Goal: Task Accomplishment & Management: Complete application form

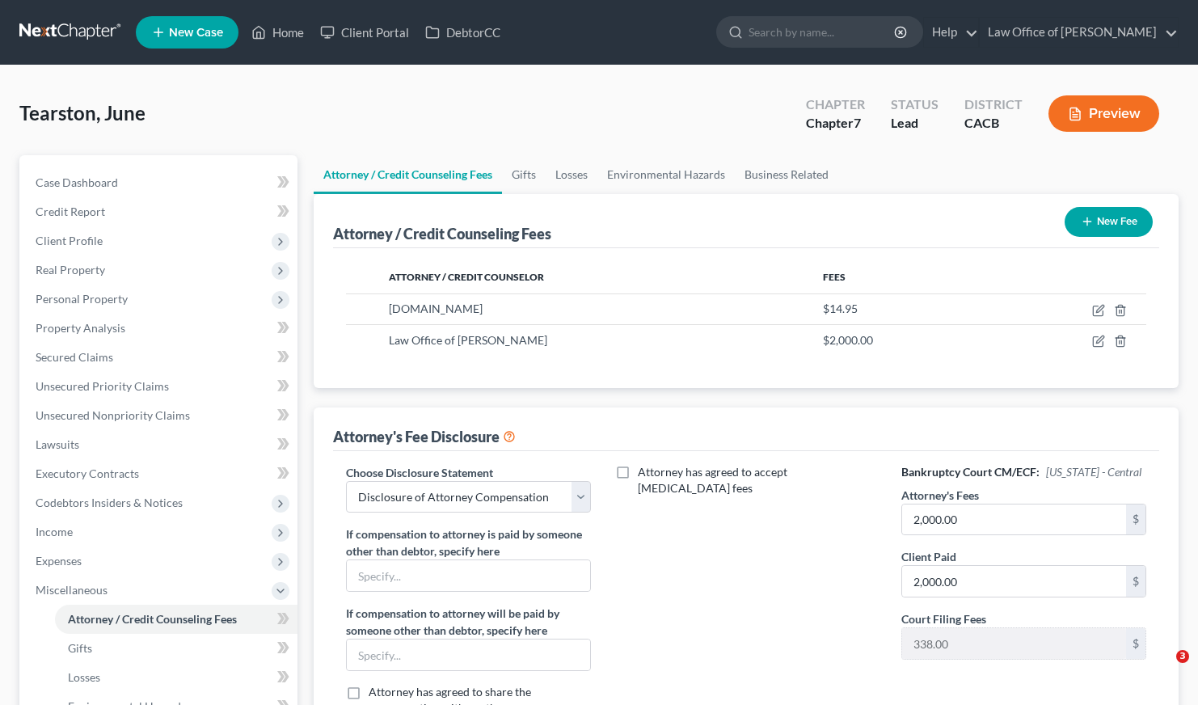
select select "0"
click at [233, 101] on div "Tearston, June Upgraded Chapter Chapter 7 Status Lead District CACB Preview" at bounding box center [598, 120] width 1159 height 70
click at [82, 234] on span "Client Profile" at bounding box center [69, 241] width 67 height 14
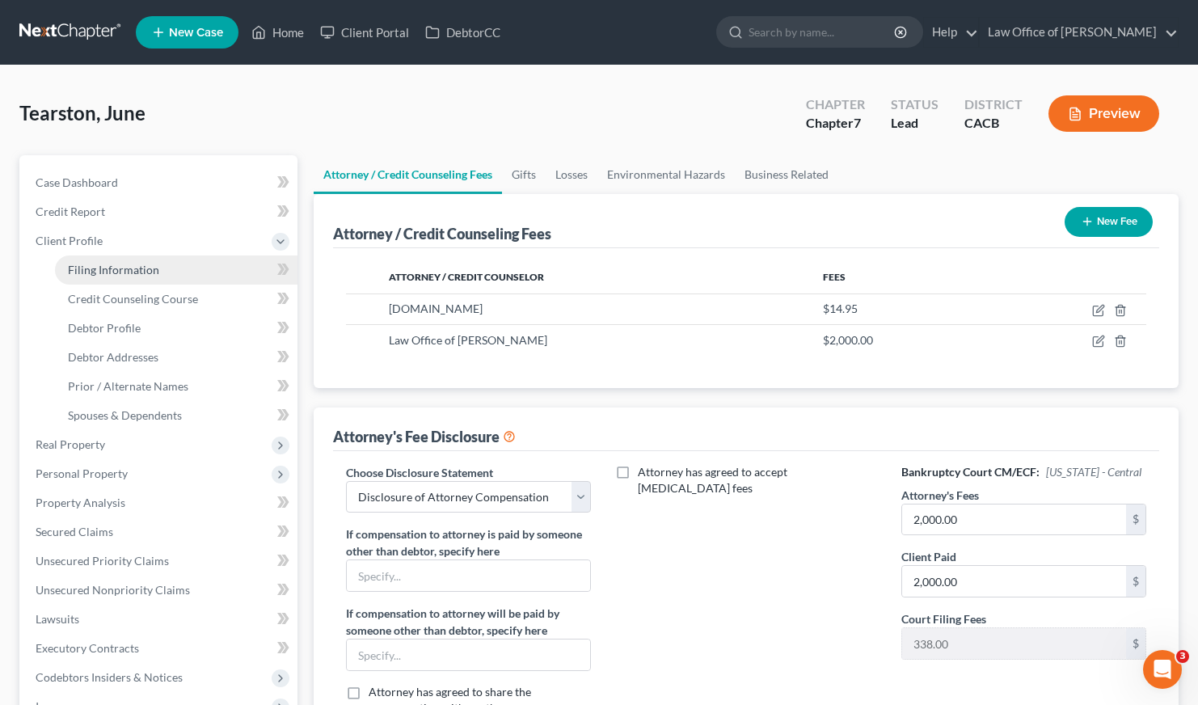
click at [119, 263] on span "Filing Information" at bounding box center [113, 270] width 91 height 14
select select "1"
select select "0"
select select "4"
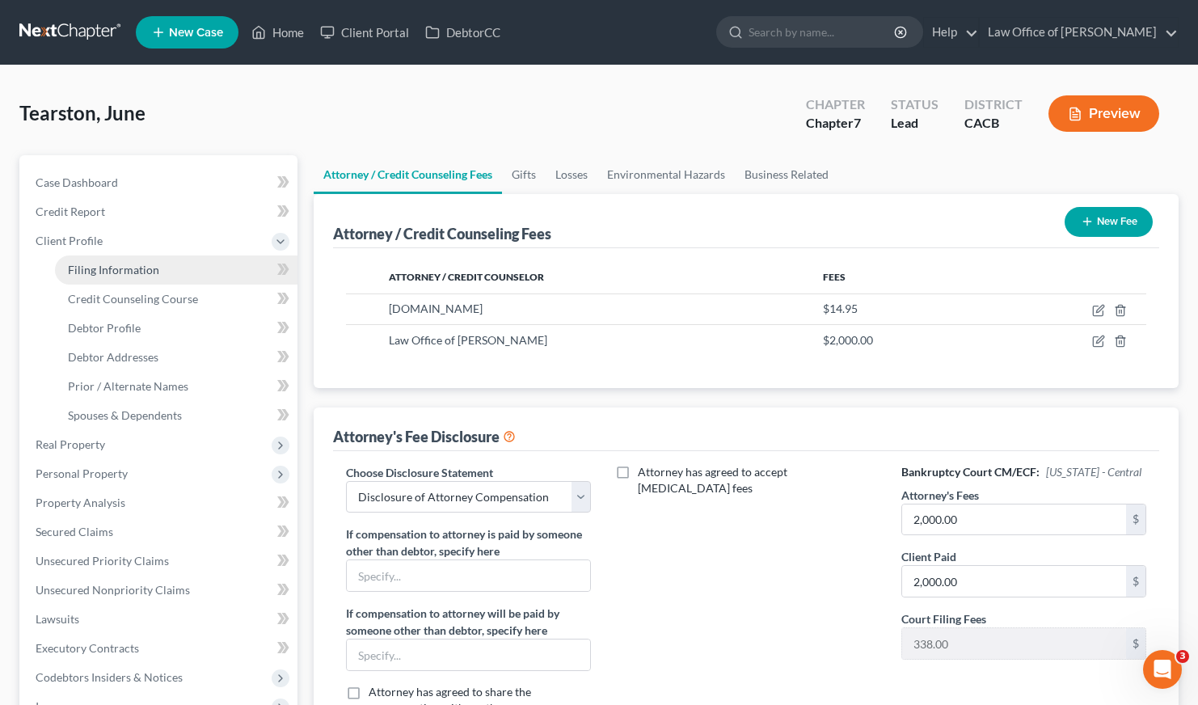
select select "0"
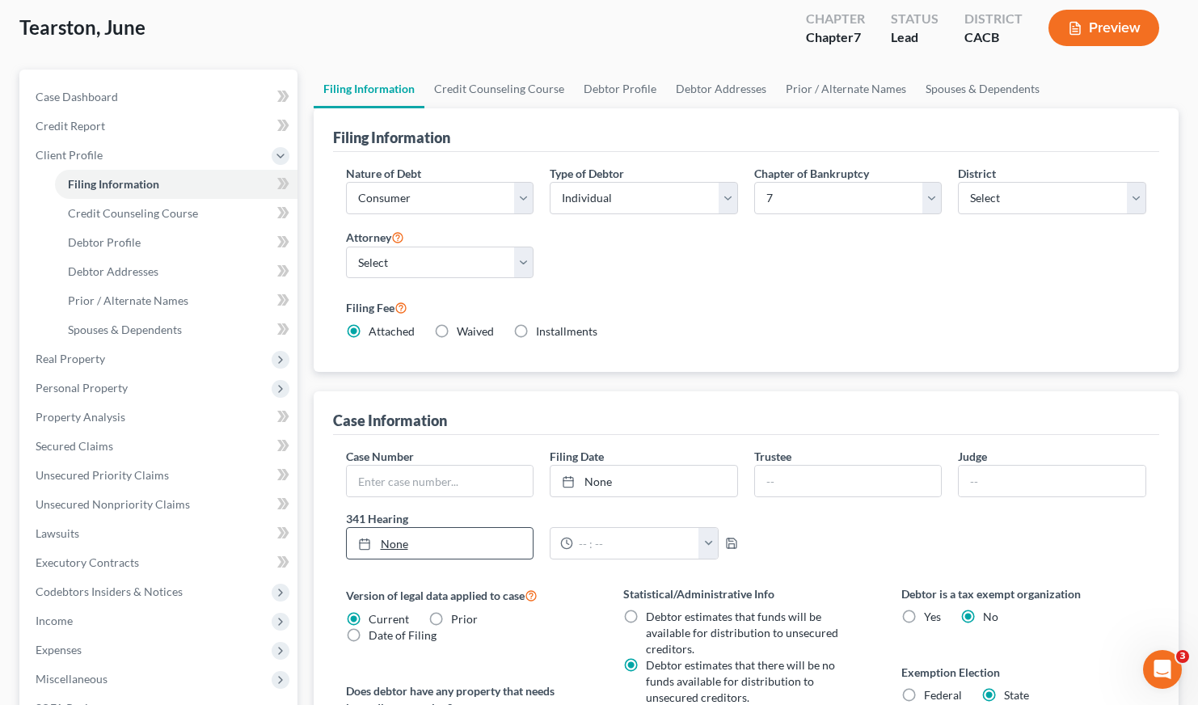
scroll to position [61, 0]
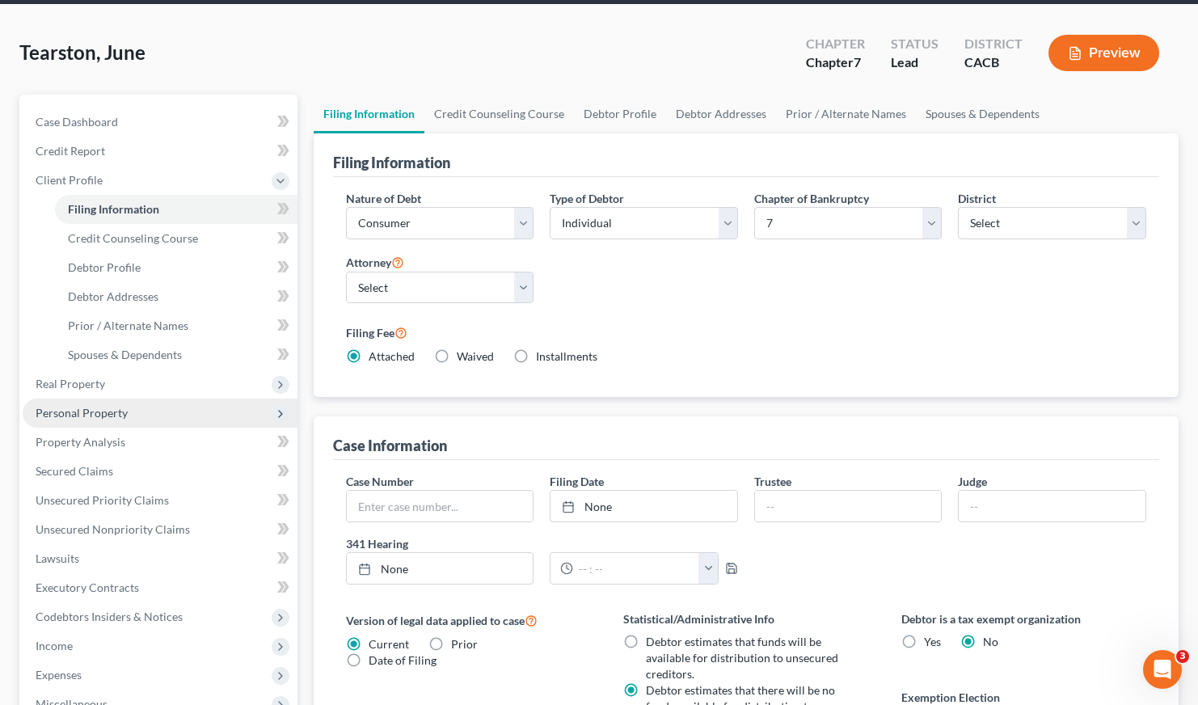
click at [95, 418] on span "Personal Property" at bounding box center [82, 413] width 92 height 14
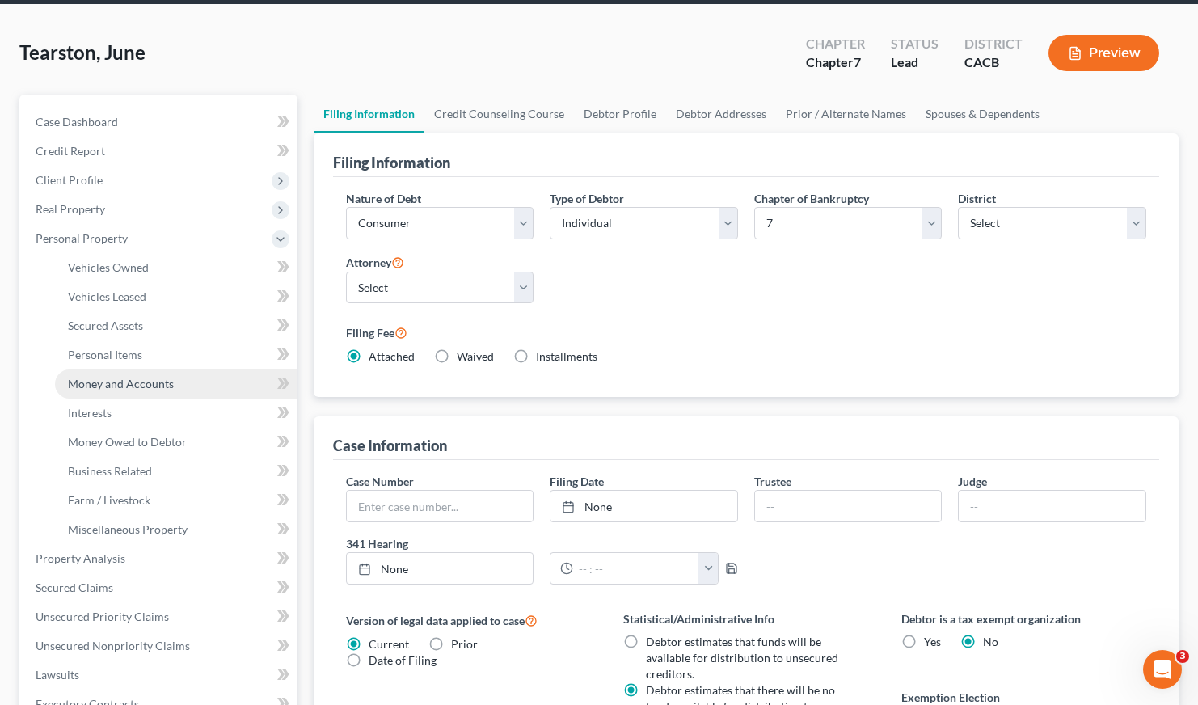
click at [129, 383] on span "Money and Accounts" at bounding box center [121, 384] width 106 height 14
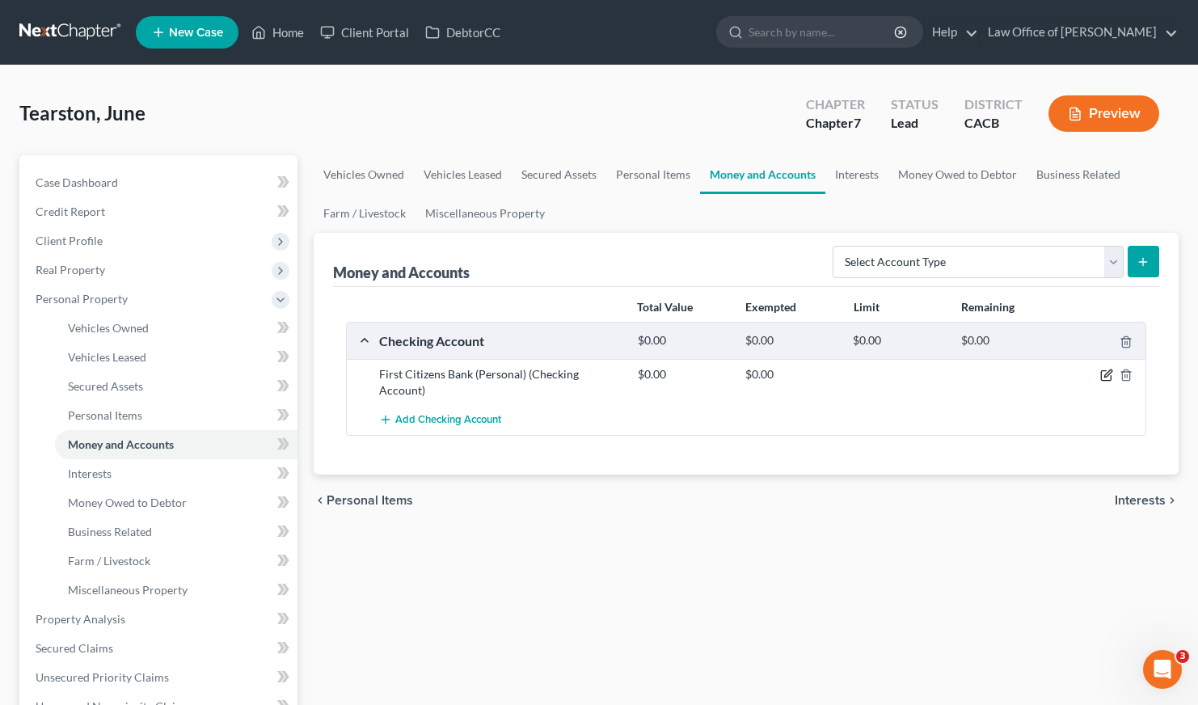
click at [1104, 377] on icon "button" at bounding box center [1107, 373] width 7 height 7
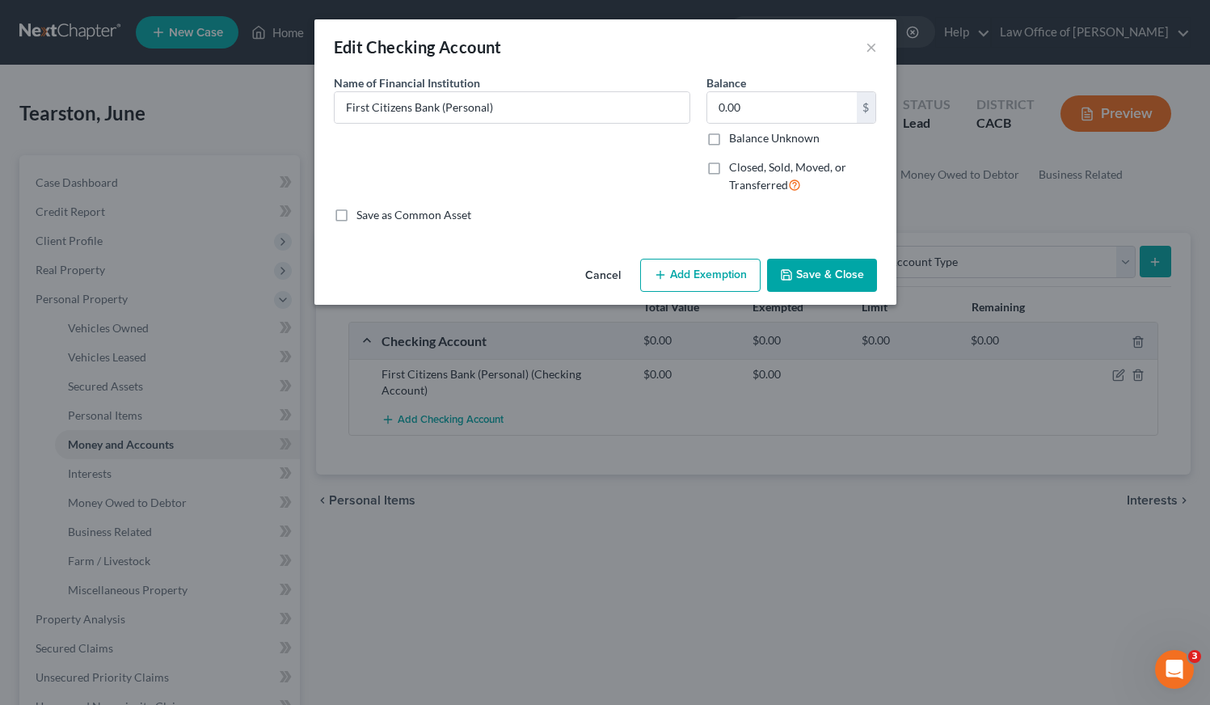
click at [717, 287] on button "Add Exemption" at bounding box center [700, 276] width 120 height 34
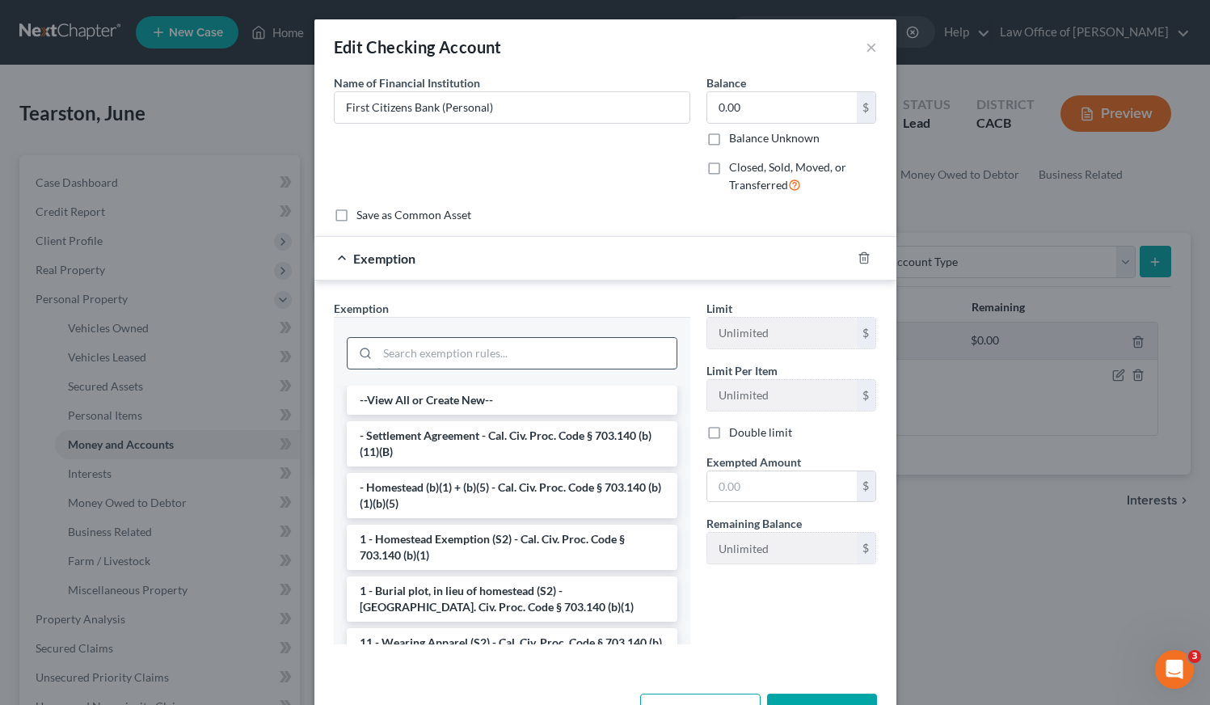
click at [464, 357] on input "search" at bounding box center [526, 353] width 299 height 31
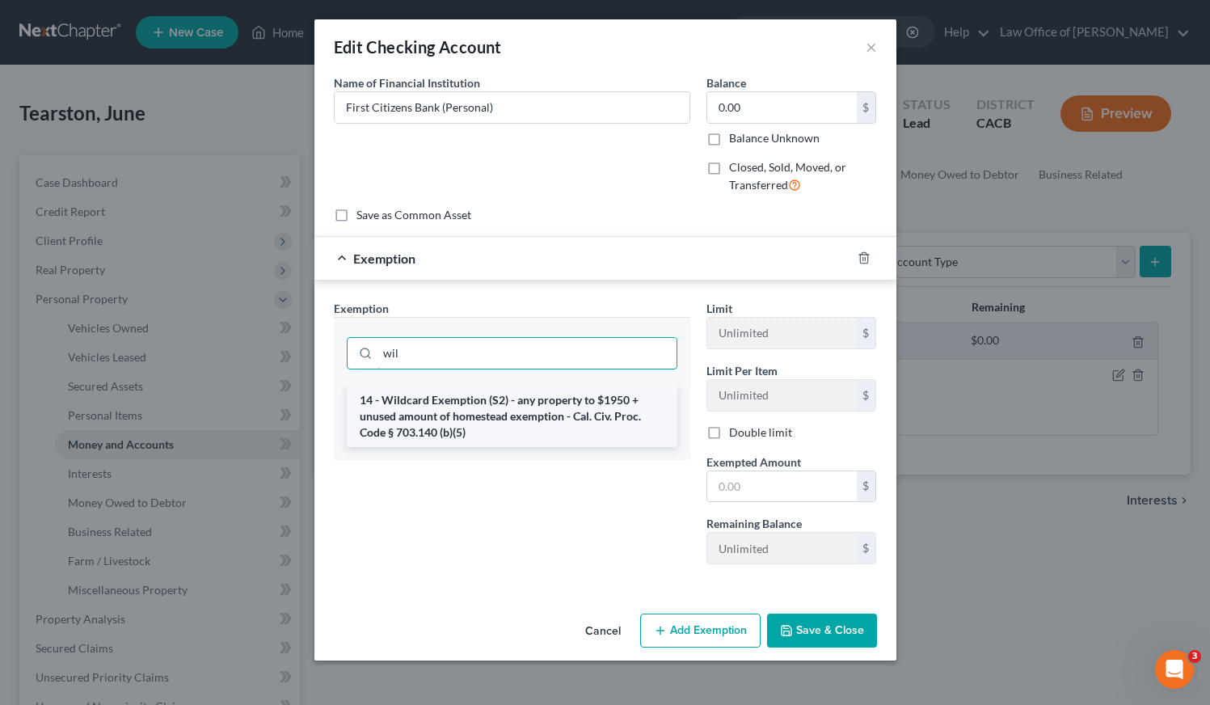
type input "wil"
click at [481, 422] on li "14 - Wildcard Exemption (S2) - any property to $1950 + unused amount of homeste…" at bounding box center [512, 416] width 331 height 61
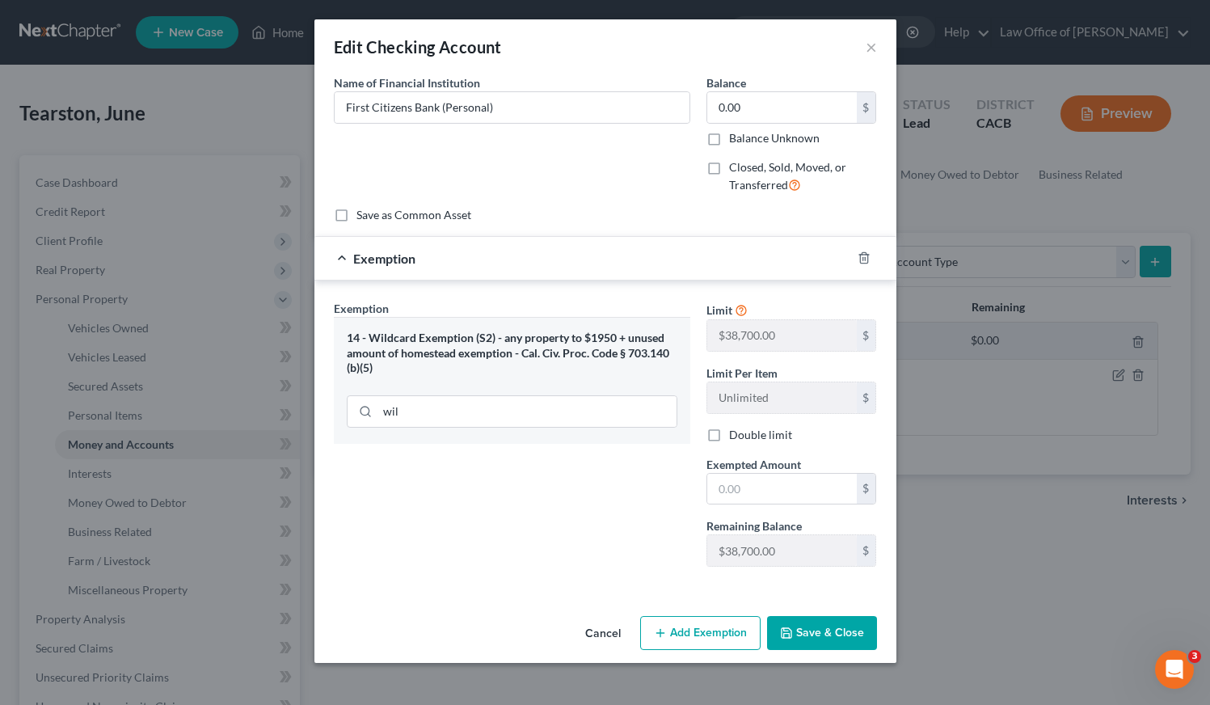
click at [614, 493] on div "Exemption Set must be selected for CA. Exemption * 14 - Wildcard Exemption (S2)…" at bounding box center [512, 440] width 373 height 280
click at [875, 52] on button "×" at bounding box center [871, 46] width 11 height 19
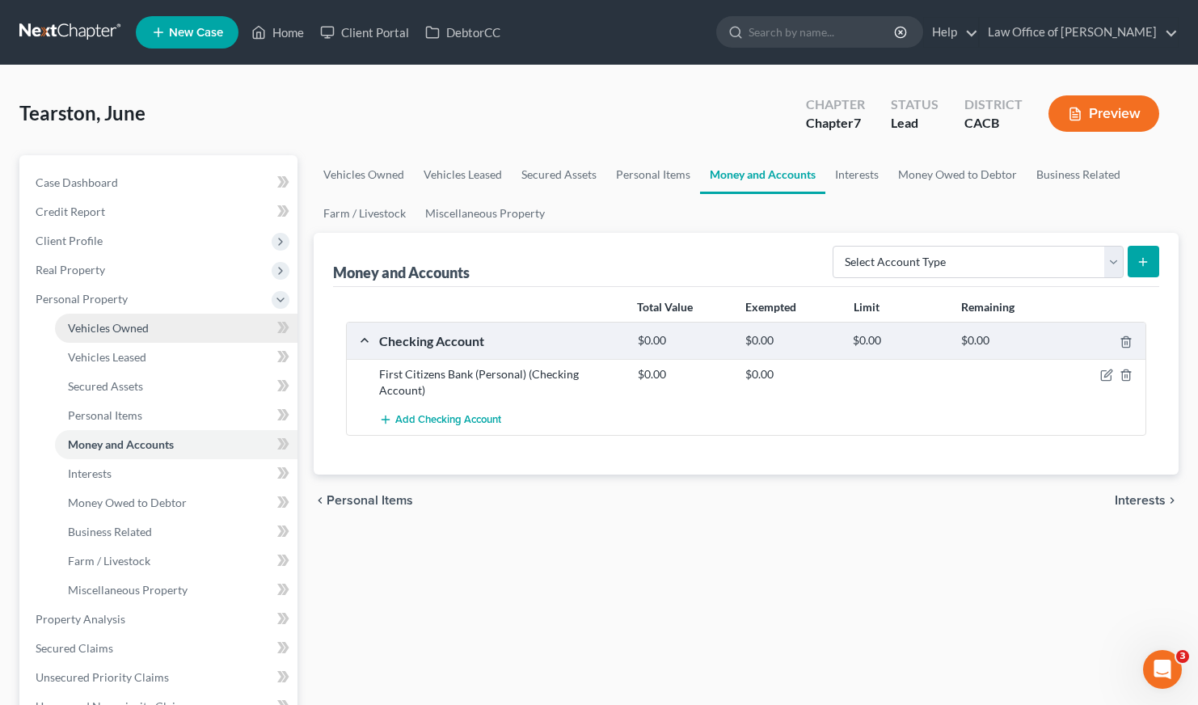
click at [129, 327] on span "Vehicles Owned" at bounding box center [108, 328] width 81 height 14
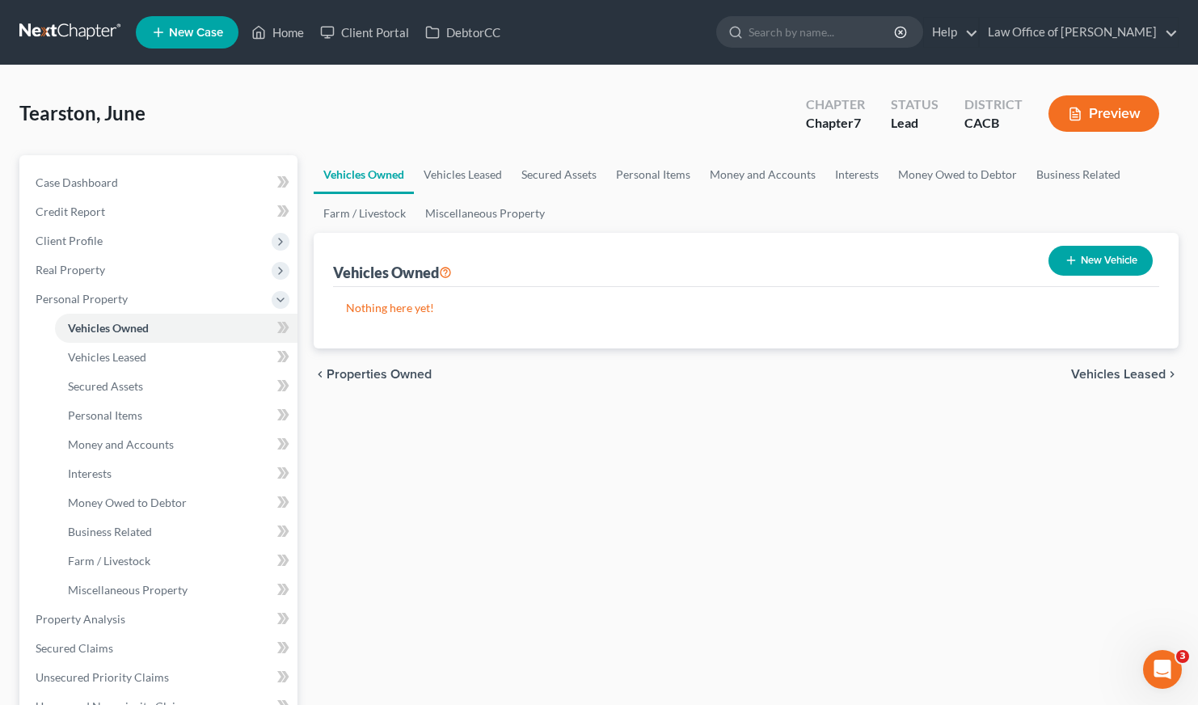
click at [1078, 265] on button "New Vehicle" at bounding box center [1100, 261] width 104 height 30
select select "0"
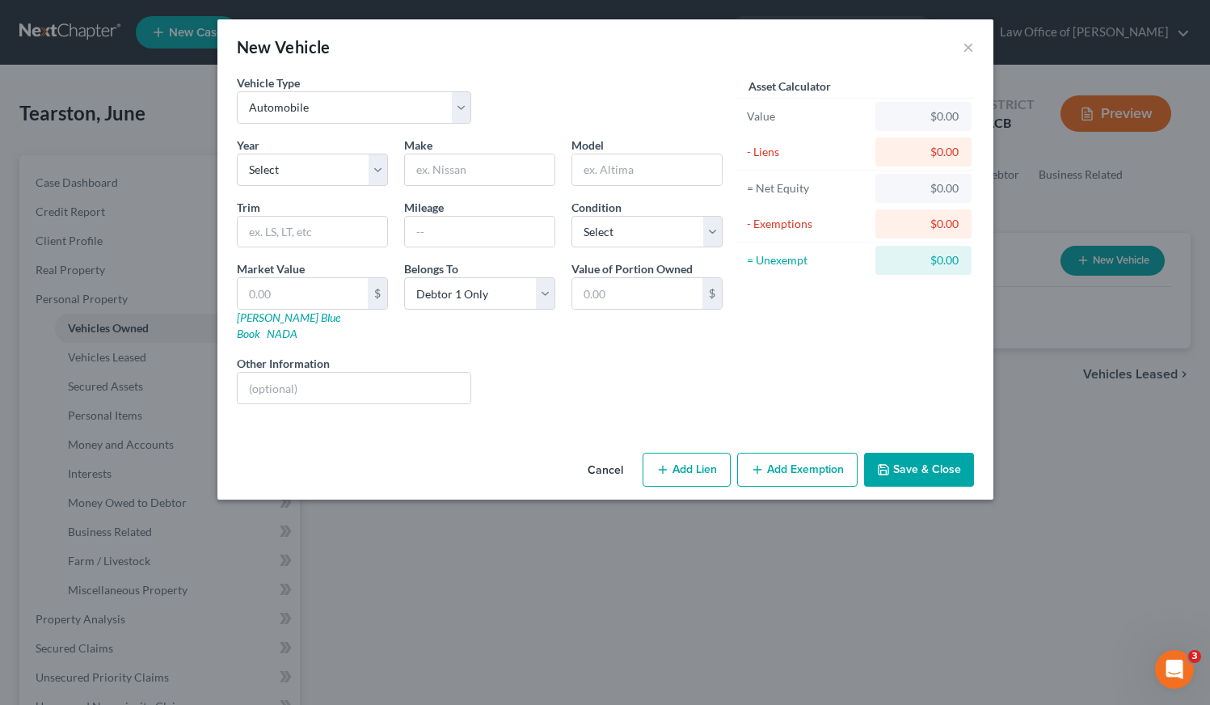
click at [786, 461] on button "Add Exemption" at bounding box center [797, 470] width 120 height 34
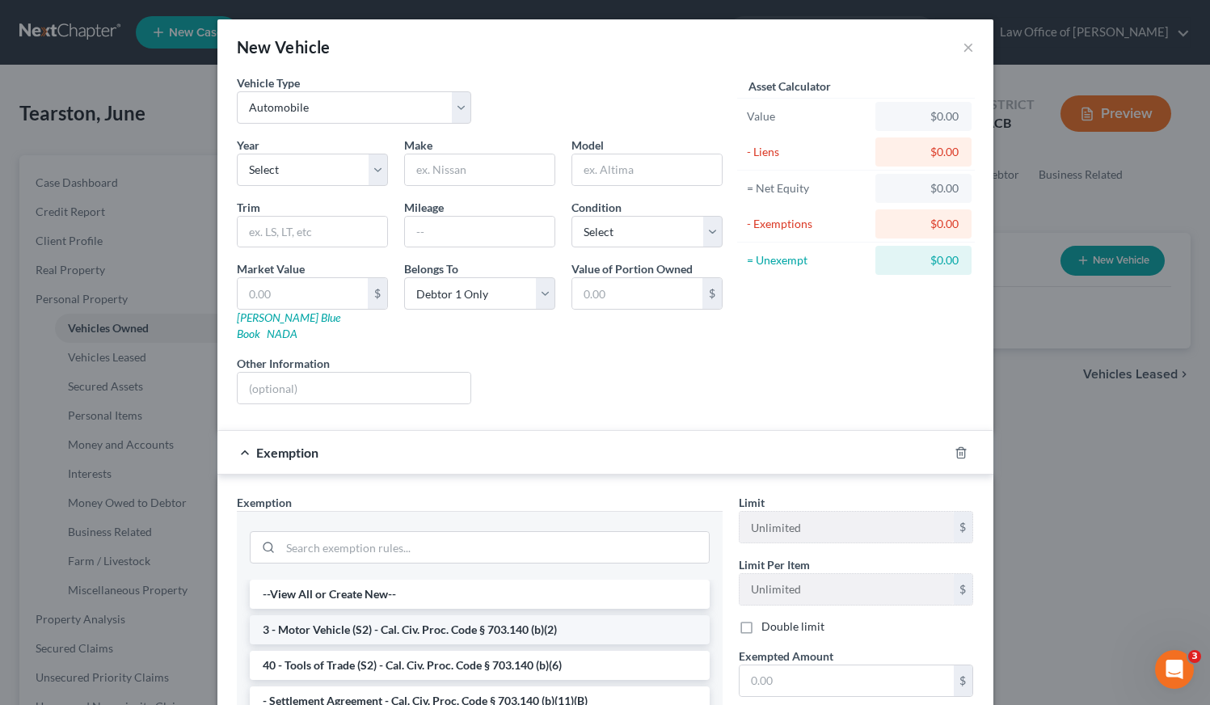
click at [574, 615] on li "3 - Motor Vehicle (S2) - Cal. Civ. Proc. Code § 703.140 (b)(2)" at bounding box center [480, 629] width 460 height 29
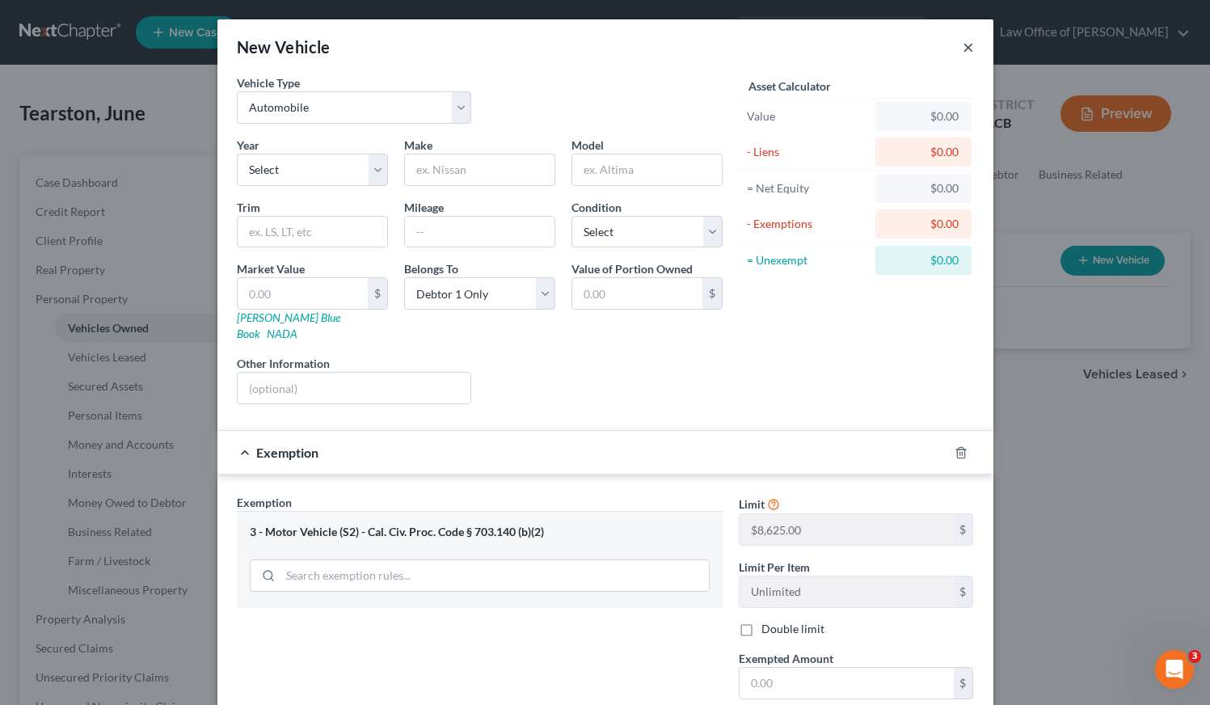
click at [963, 44] on button "×" at bounding box center [968, 46] width 11 height 19
